Goal: Complete application form: Complete application form

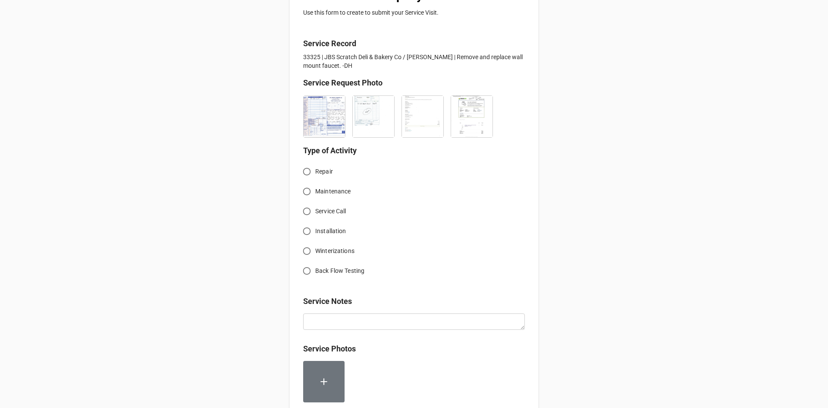
scroll to position [173, 0]
click at [304, 228] on input "Installation" at bounding box center [307, 230] width 17 height 17
radio input "true"
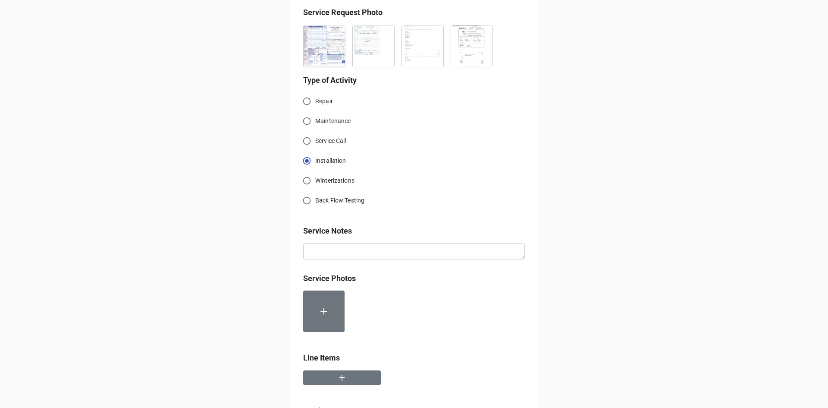
scroll to position [259, 0]
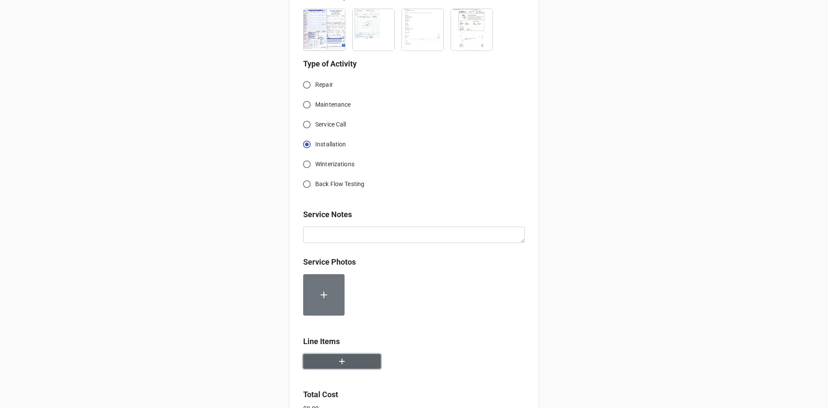
click at [330, 366] on button "button" at bounding box center [342, 361] width 78 height 15
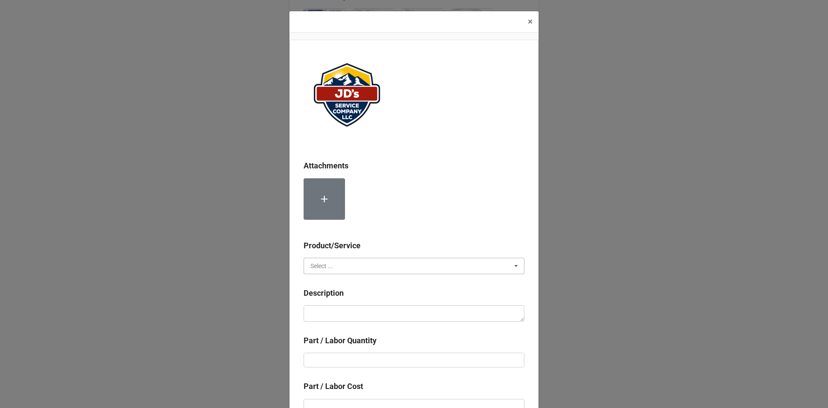
click at [347, 262] on input "text" at bounding box center [415, 266] width 220 height 16
click at [336, 283] on div "Services" at bounding box center [414, 282] width 220 height 16
click at [357, 314] on textarea at bounding box center [414, 313] width 221 height 16
paste textarea "3:00pm-4:30pm; Service Address: [STREET_ADDRESS][PERSON_NAME] Removed and repla…"
type textarea "x"
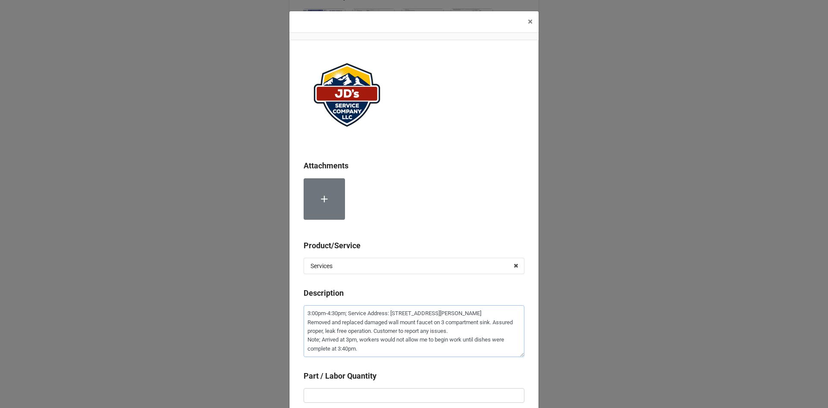
type textarea "3:00pm-4:30pm; Service Address: [STREET_ADDRESS][PERSON_NAME] Removed and repla…"
click at [399, 392] on input "text" at bounding box center [414, 395] width 221 height 15
type textarea "x"
type input "1"
type textarea "x"
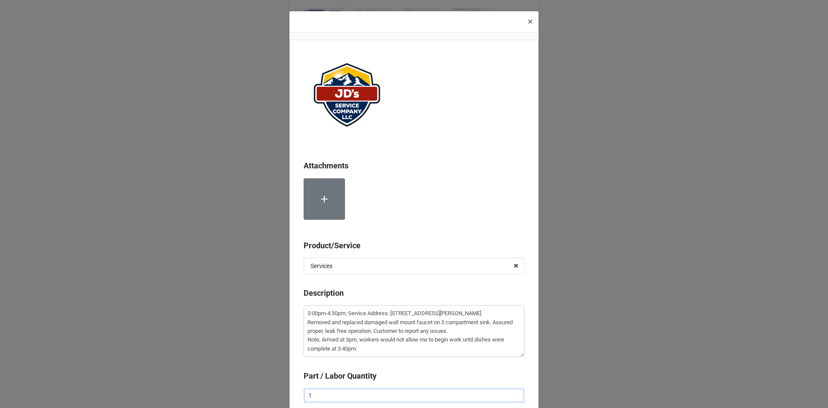
type input "1."
type textarea "x"
type input "1.5"
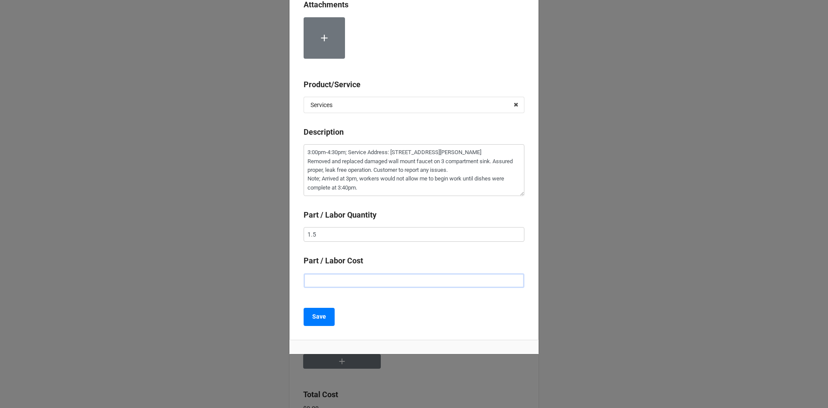
type textarea "x"
type input "$2.00"
type textarea "x"
type input "$22.00"
type textarea "x"
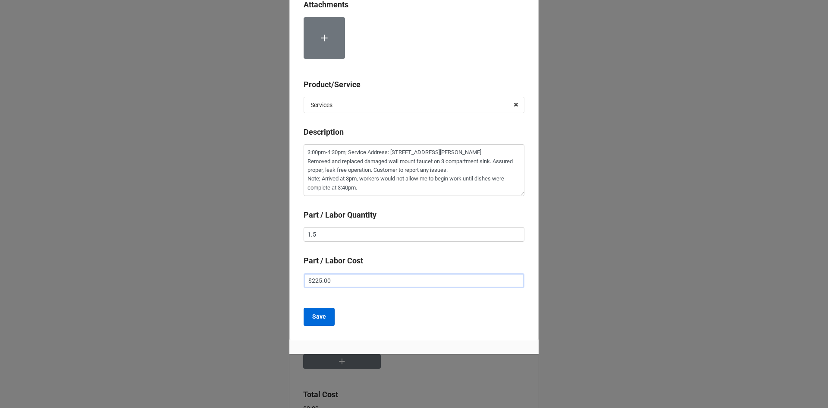
type input "$225.00"
click at [323, 311] on button "Save" at bounding box center [319, 317] width 31 height 18
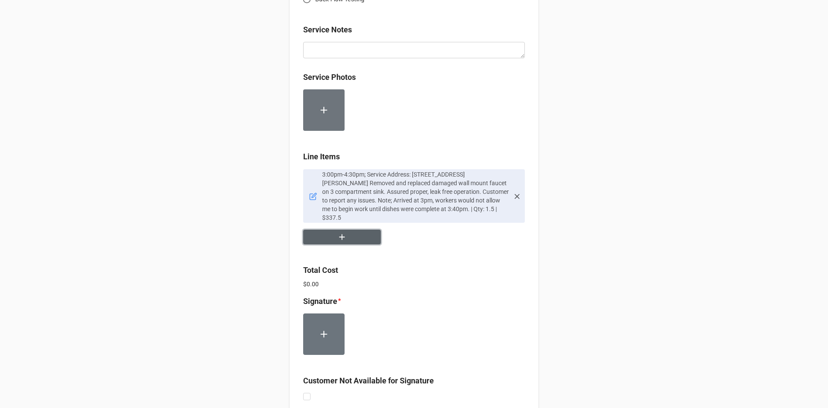
scroll to position [445, 0]
click at [349, 228] on button "button" at bounding box center [342, 235] width 78 height 15
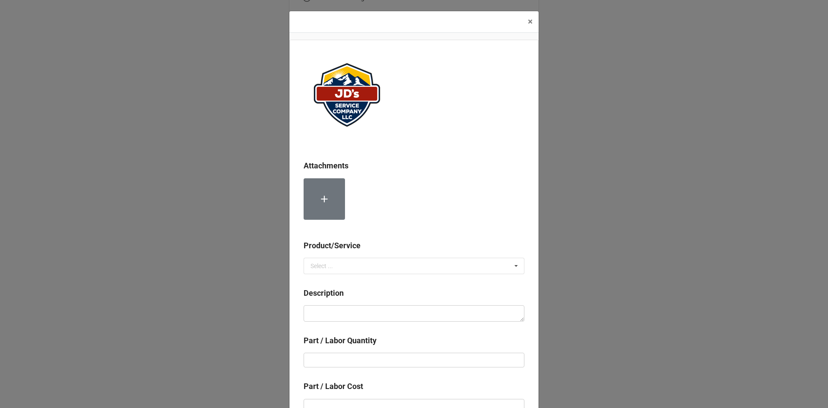
click at [334, 274] on div "Product/Service Select ... Services Material Cost" at bounding box center [414, 259] width 221 height 41
click at [336, 261] on input "text" at bounding box center [415, 266] width 220 height 16
click at [339, 299] on span "Material Cost" at bounding box center [329, 297] width 36 height 7
click at [340, 311] on textarea at bounding box center [414, 313] width 221 height 16
type textarea "x"
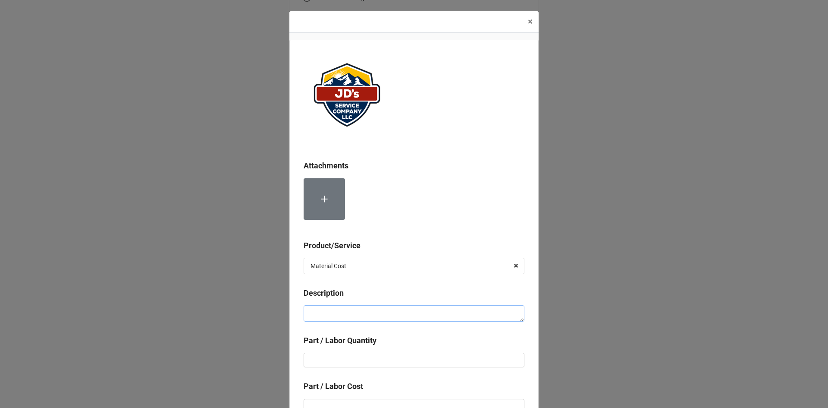
type textarea "T"
type textarea "x"
type textarea "T"
type textarea "x"
type textarea "T &"
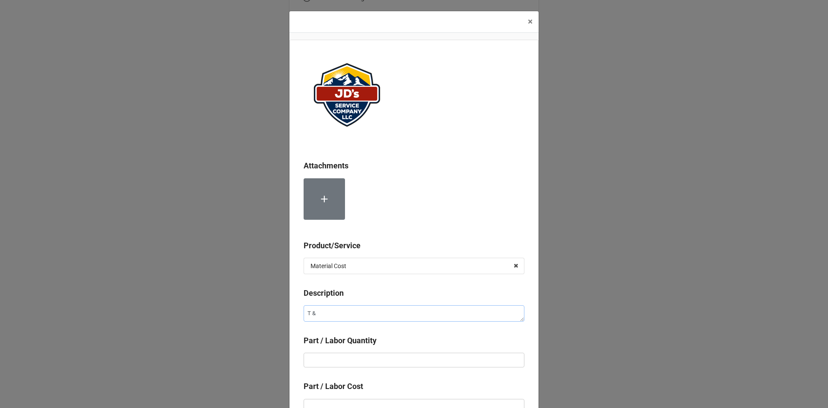
type textarea "x"
type textarea "T &"
type textarea "x"
type textarea "T & S"
type textarea "x"
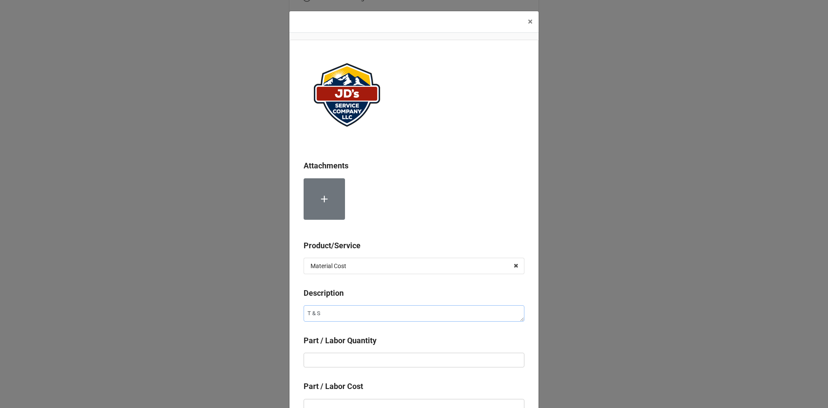
type textarea "T & S"
type textarea "x"
type textarea "T & S B"
type textarea "x"
type textarea "T & S Br"
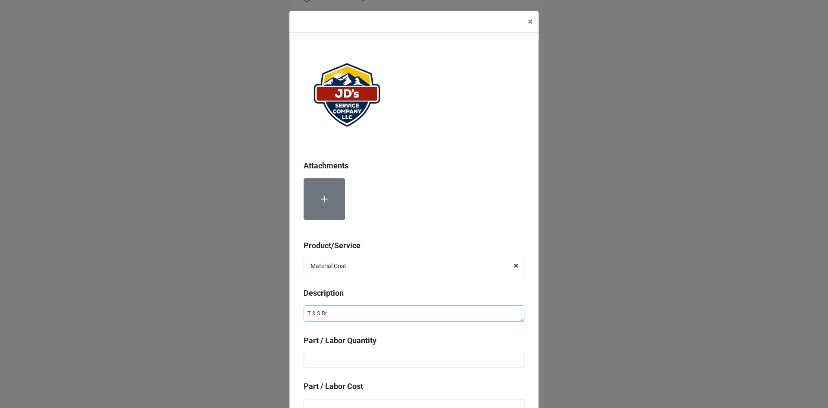
type textarea "x"
type textarea "T & S Bra"
type textarea "x"
type textarea "T & S Bras"
type textarea "x"
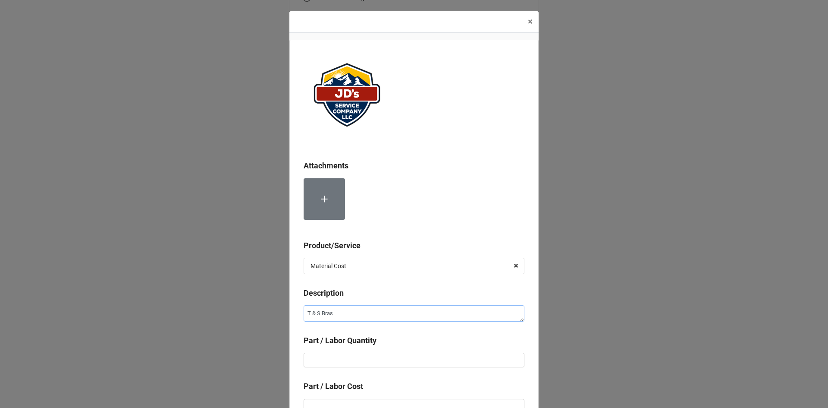
type textarea "T & S Brass"
type textarea "x"
type textarea "T & S Brass"
type textarea "x"
type textarea "T & S Brass D"
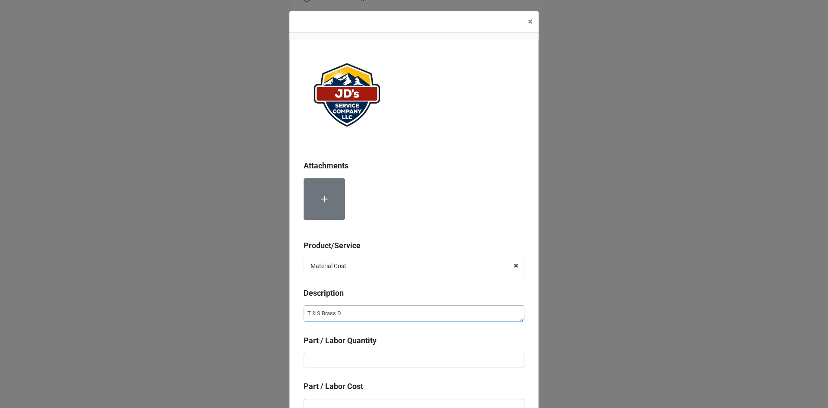
type textarea "x"
type textarea "T & S Brass"
type textarea "x"
type textarea "T & S Brass F"
type textarea "x"
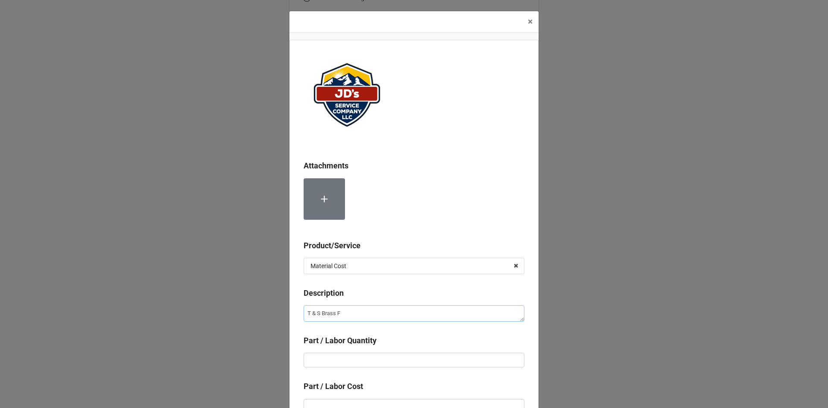
type textarea "T & S Brass Fa"
type textarea "x"
type textarea "T & S Brass Fau"
type textarea "x"
type textarea "T & S Brass Fauc"
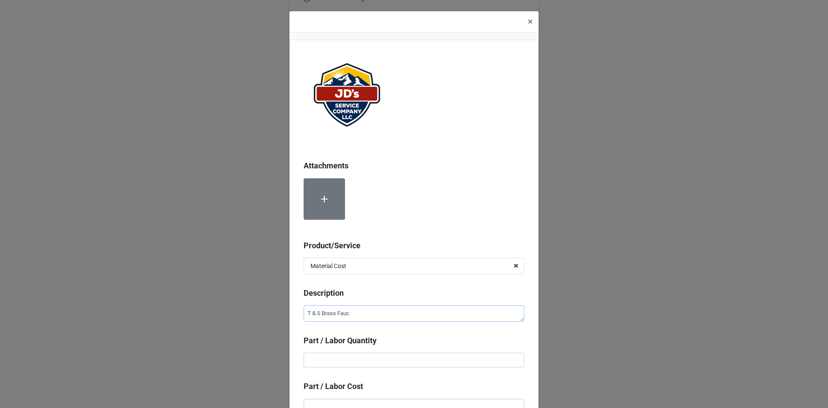
type textarea "x"
type textarea "T & S Brass Fauce"
type textarea "x"
type textarea "T & S Brass Faucet"
click at [391, 361] on input "text" at bounding box center [414, 359] width 221 height 15
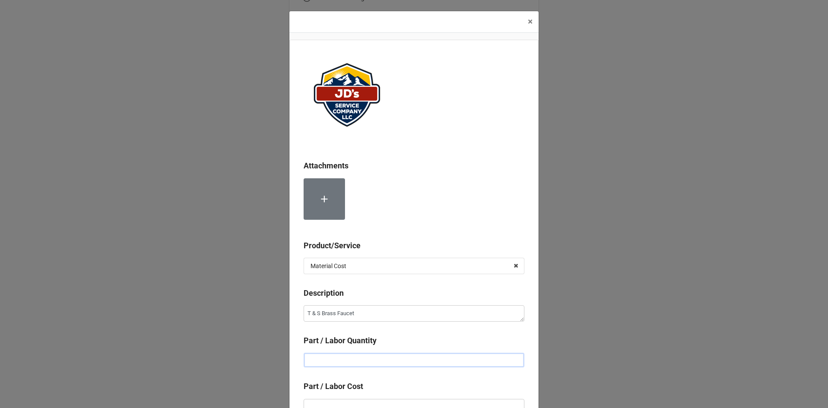
type textarea "x"
type input "1"
type textarea "x"
type input "1."
type textarea "x"
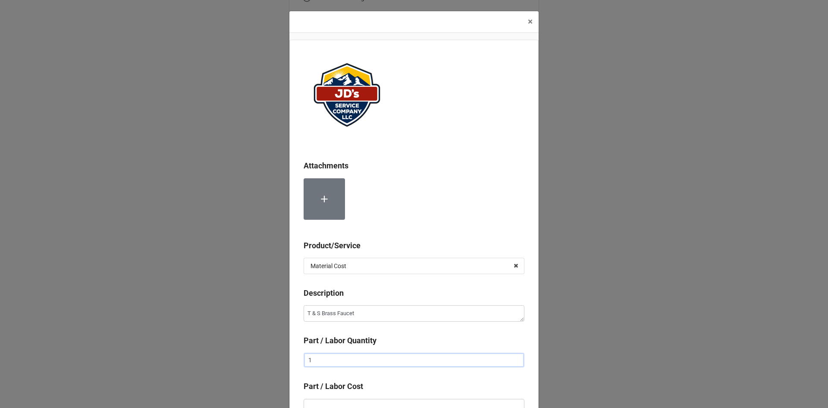
type input "1"
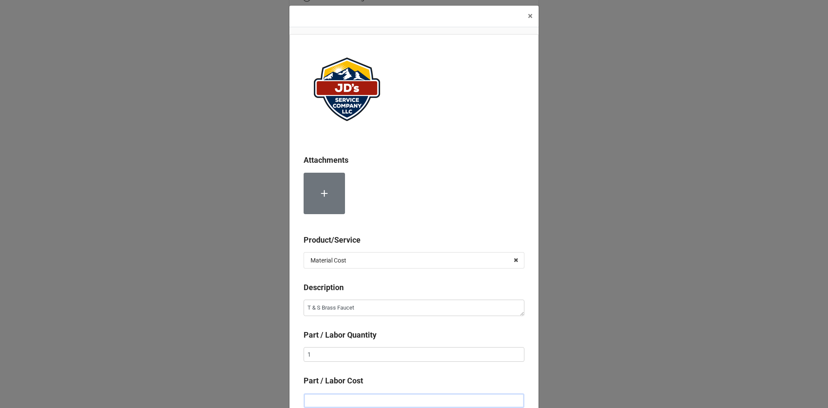
type textarea "x"
type input "$8.00"
type textarea "x"
type input "$83.00"
type textarea "x"
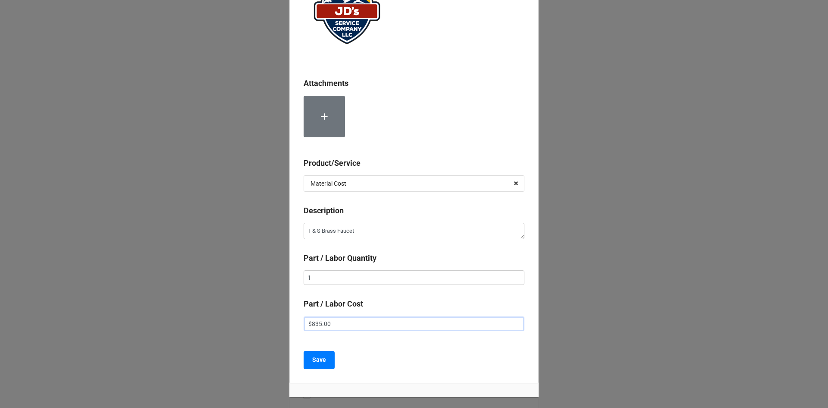
scroll to position [92, 0]
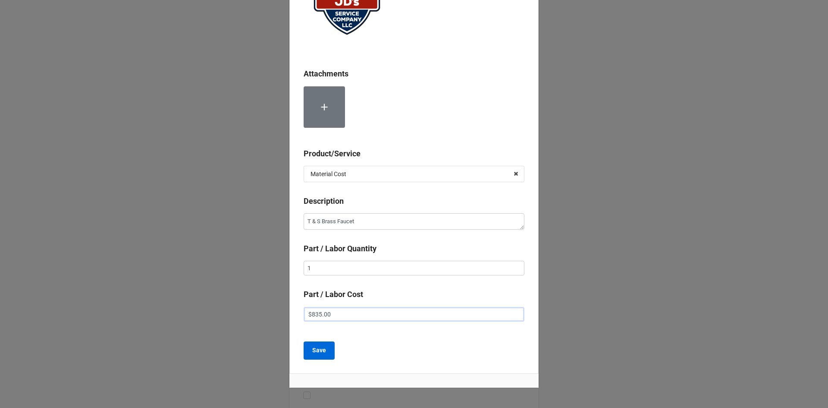
type input "$835.00"
click at [305, 348] on button "Save" at bounding box center [319, 350] width 31 height 18
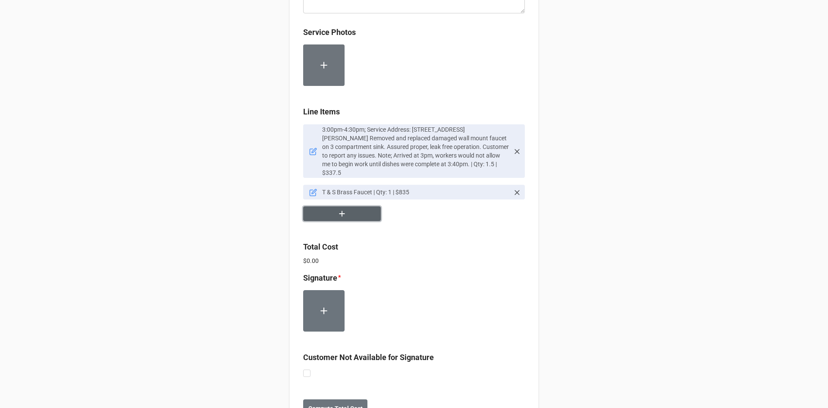
scroll to position [518, 0]
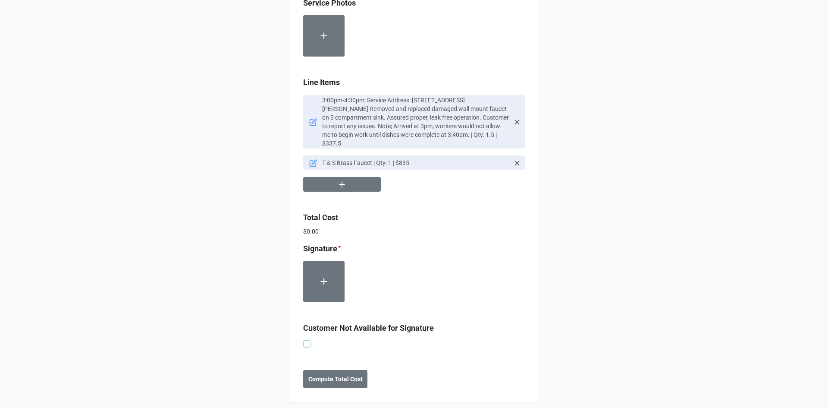
click at [303, 340] on label at bounding box center [306, 340] width 7 height 0
checkbox input "true"
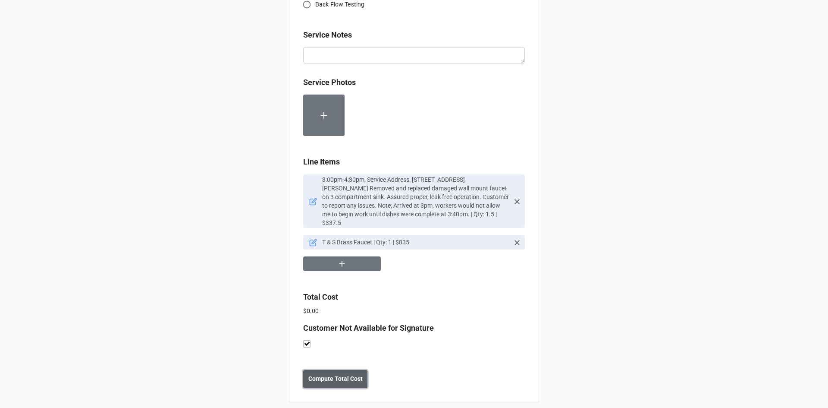
click at [337, 374] on b "Compute Total Cost" at bounding box center [335, 378] width 54 height 9
click at [322, 374] on b "Save" at bounding box center [319, 378] width 14 height 9
